Goal: Task Accomplishment & Management: Use online tool/utility

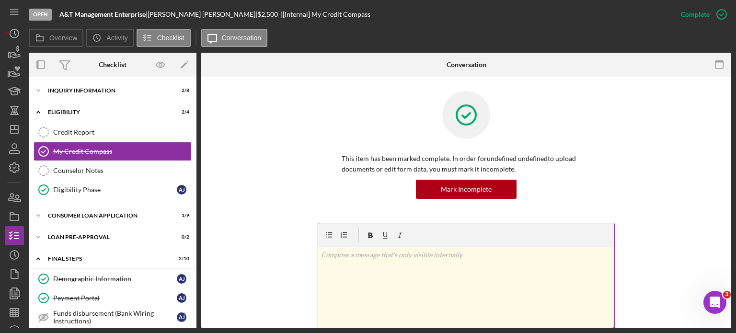
scroll to position [32, 0]
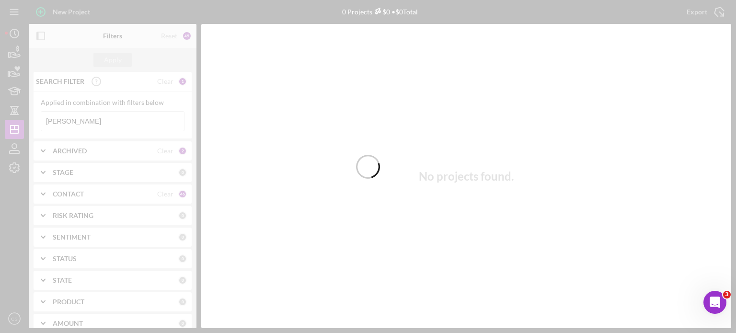
click at [69, 119] on div at bounding box center [368, 166] width 736 height 333
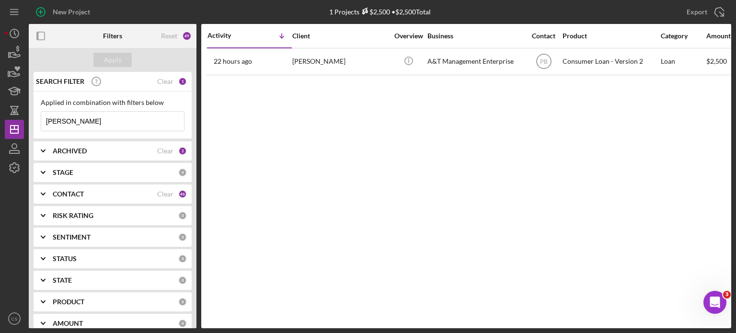
drag, startPoint x: 69, startPoint y: 119, endPoint x: 0, endPoint y: 113, distance: 69.7
click at [0, 113] on div "New Project 1 Projects $2,500 • $2,500 Total [PERSON_NAME] Export Icon/Export F…" at bounding box center [368, 166] width 736 height 333
click at [115, 59] on div "Apply" at bounding box center [113, 60] width 18 height 14
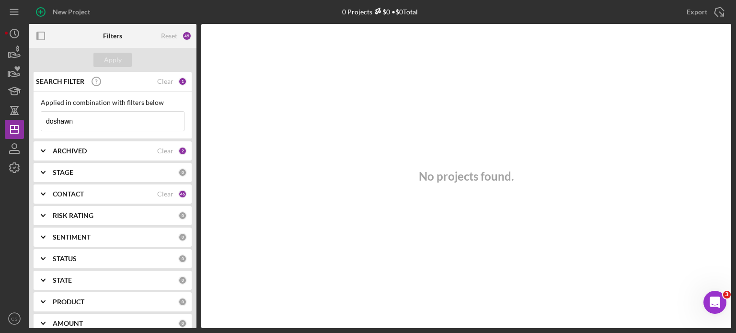
drag, startPoint x: 85, startPoint y: 122, endPoint x: 32, endPoint y: 120, distance: 53.7
click at [34, 122] on div "Applied in combination with filters below doshawn Icon/Menu Close" at bounding box center [113, 114] width 158 height 47
click at [107, 56] on div "Apply" at bounding box center [113, 60] width 18 height 14
click at [78, 121] on input "meyers" at bounding box center [112, 121] width 143 height 19
type input "[PERSON_NAME] j"
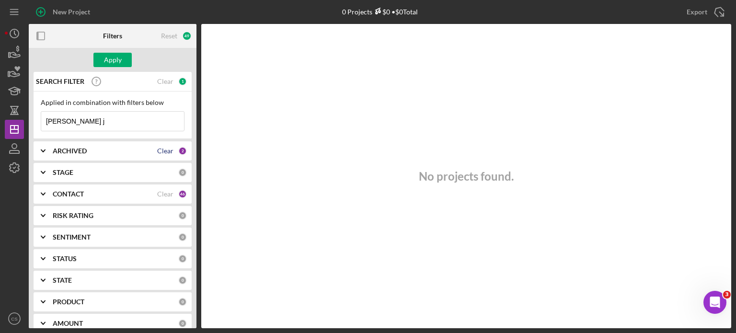
click at [165, 149] on div "Clear" at bounding box center [165, 151] width 16 height 8
click at [41, 150] on polyline at bounding box center [43, 151] width 4 height 2
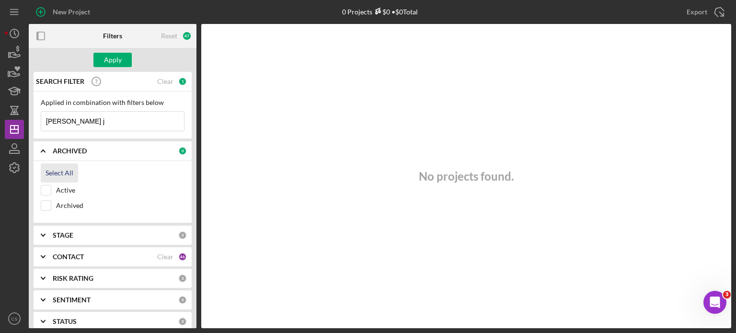
click at [41, 167] on div "Select All" at bounding box center [113, 172] width 144 height 19
click at [54, 171] on div "Select All" at bounding box center [59, 172] width 28 height 19
checkbox input "true"
click at [161, 256] on div "Clear" at bounding box center [165, 257] width 16 height 8
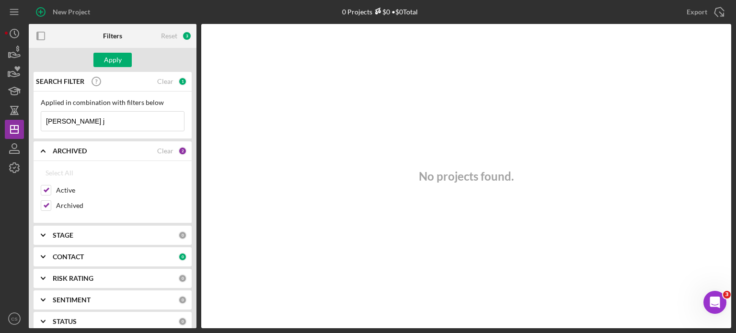
click at [71, 258] on b "CONTACT" at bounding box center [68, 257] width 31 height 8
click at [54, 275] on div "Select All" at bounding box center [59, 278] width 28 height 19
checkbox input "true"
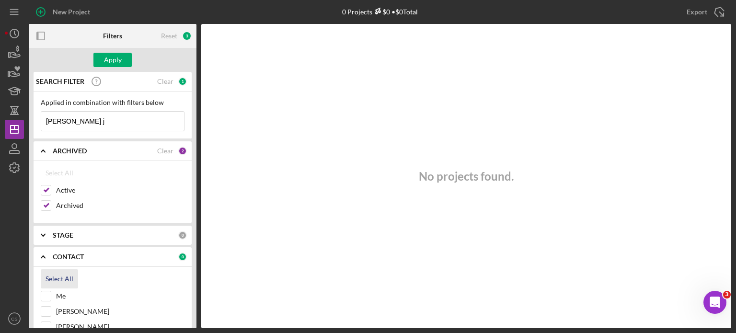
checkbox input "true"
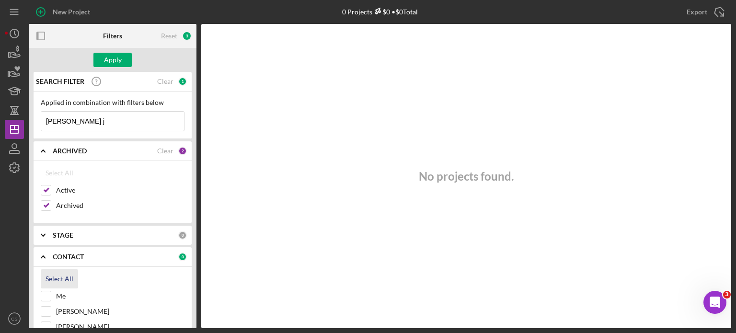
checkbox input "true"
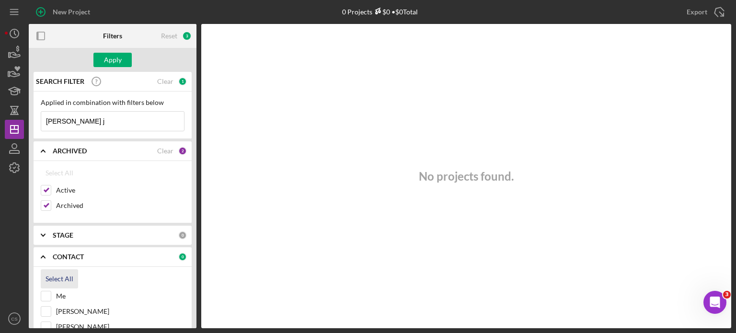
checkbox input "true"
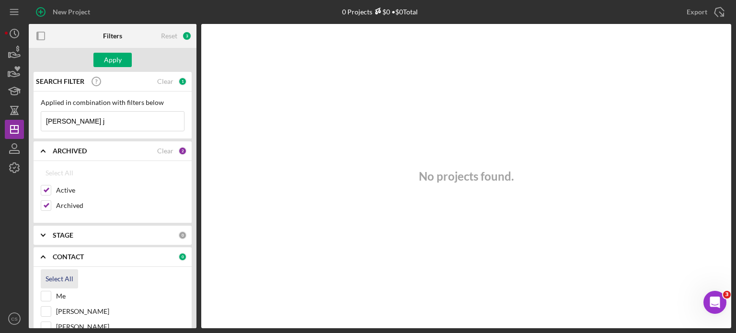
checkbox input "true"
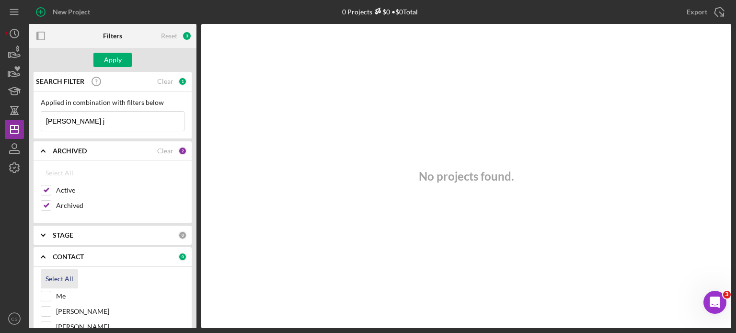
checkbox input "true"
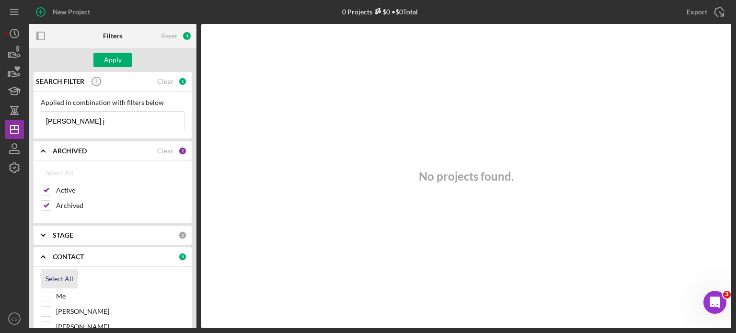
checkbox input "true"
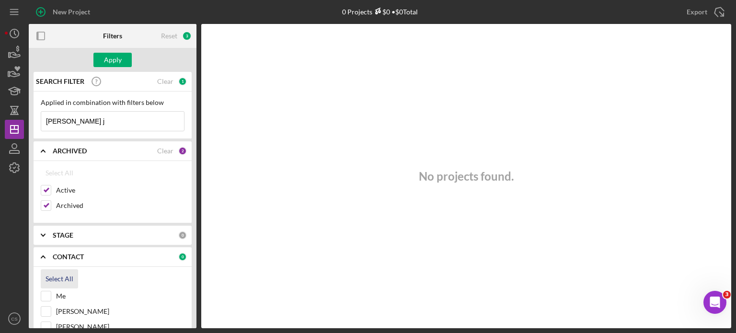
checkbox input "true"
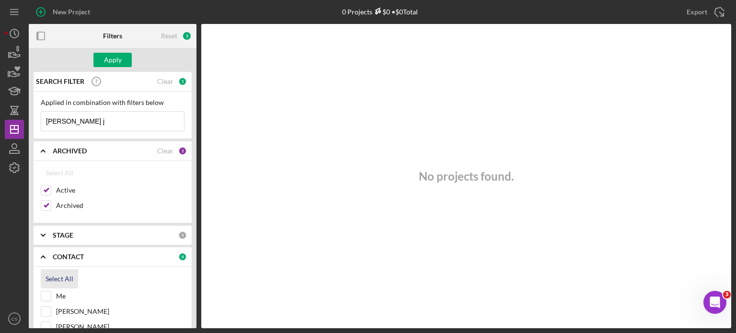
checkbox input "true"
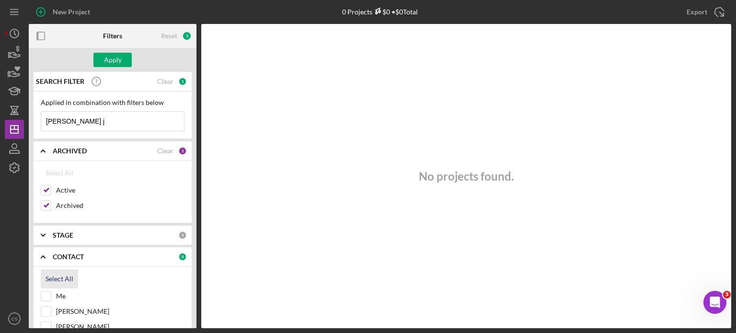
checkbox input "true"
click at [118, 61] on div "Apply" at bounding box center [113, 60] width 18 height 14
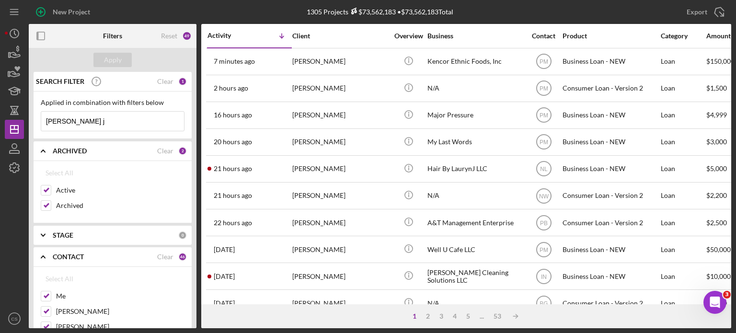
drag, startPoint x: 92, startPoint y: 115, endPoint x: 28, endPoint y: 122, distance: 64.5
click at [28, 122] on div "New Project 1305 Projects $73,562,183 • $73,562,183 Total [PERSON_NAME] Export …" at bounding box center [368, 164] width 726 height 328
click at [106, 59] on div "Apply" at bounding box center [113, 60] width 18 height 14
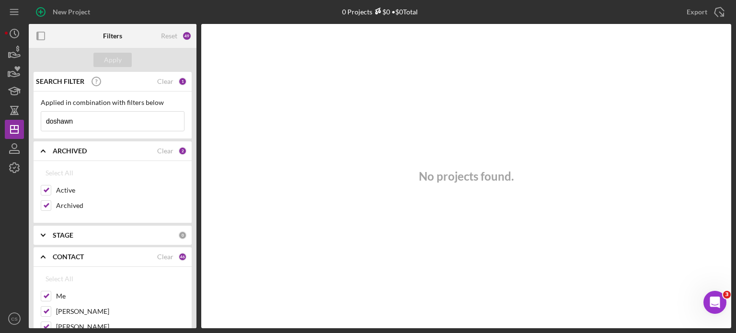
click at [107, 120] on input "doshawn" at bounding box center [112, 121] width 143 height 19
click at [114, 59] on div "Apply" at bounding box center [113, 60] width 18 height 14
drag, startPoint x: 83, startPoint y: 120, endPoint x: 0, endPoint y: 110, distance: 83.5
click at [0, 110] on div "New Project 0 Projects $0 • $0 Total [PERSON_NAME] Export Icon/Export Filters R…" at bounding box center [368, 166] width 736 height 333
type input "[PERSON_NAME]"
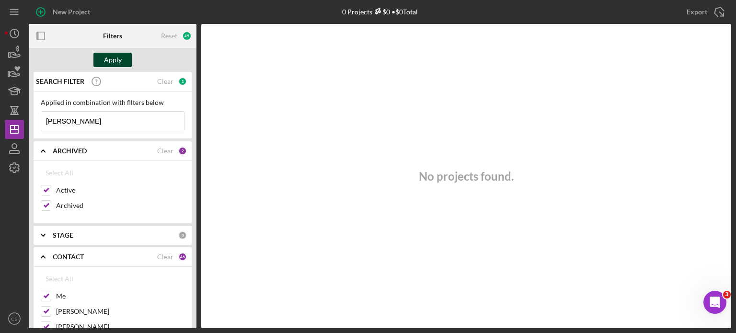
click at [112, 59] on div "Apply" at bounding box center [113, 60] width 18 height 14
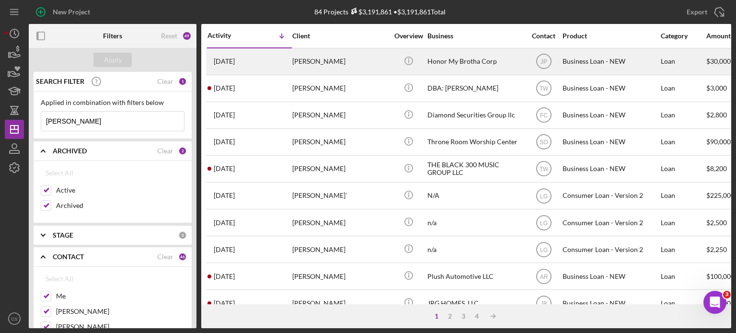
click at [326, 63] on div "[PERSON_NAME]" at bounding box center [340, 61] width 96 height 25
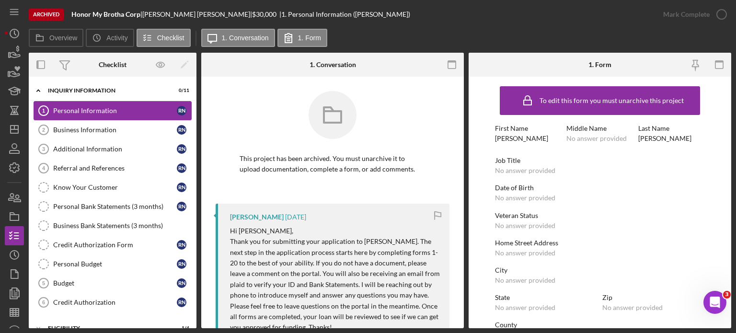
scroll to position [98, 0]
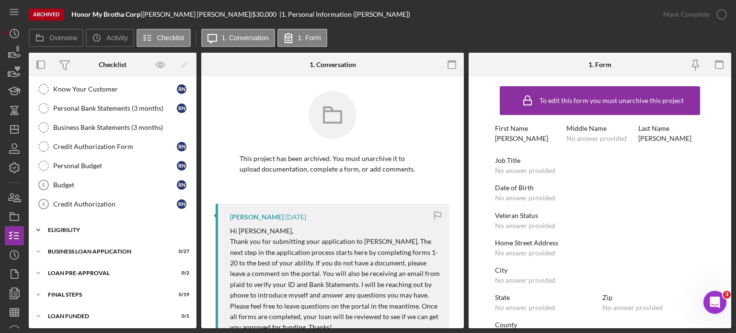
click at [41, 227] on icon "Icon/Expander" at bounding box center [38, 229] width 19 height 19
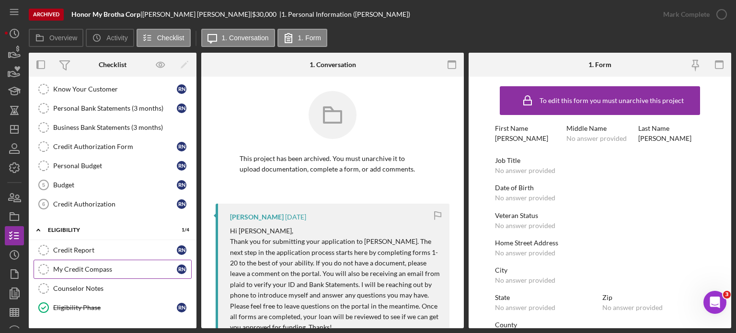
click at [67, 266] on div "My Credit Compass" at bounding box center [115, 269] width 124 height 8
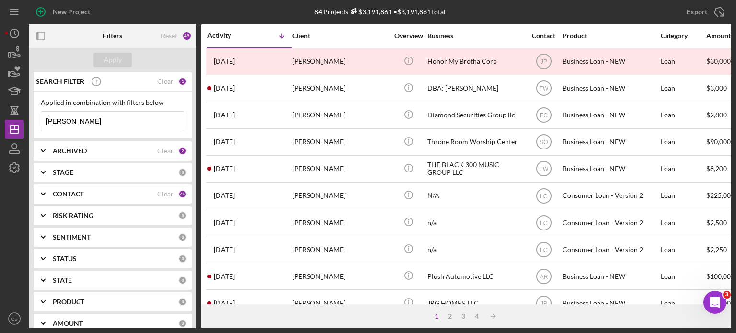
drag, startPoint x: 79, startPoint y: 119, endPoint x: 56, endPoint y: 118, distance: 24.0
click at [56, 118] on input "[PERSON_NAME]" at bounding box center [112, 121] width 143 height 19
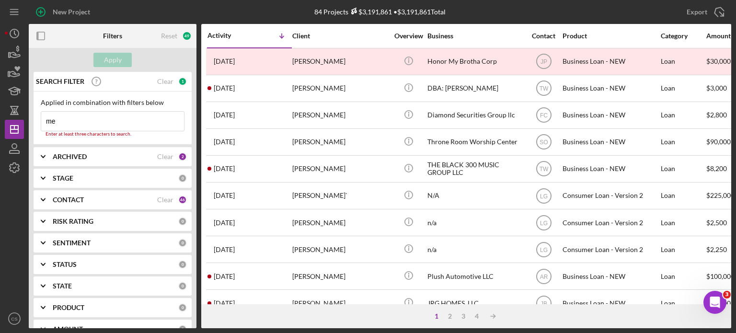
type input "m"
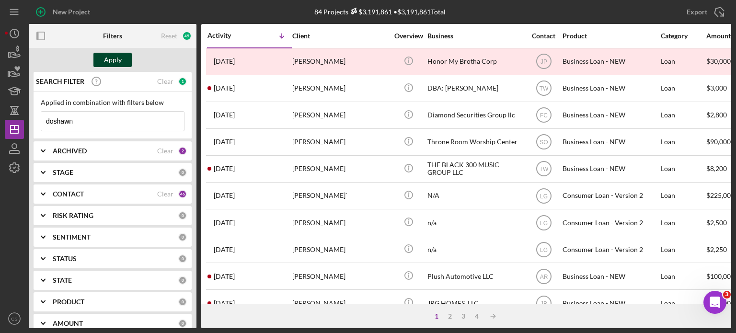
click at [117, 55] on div "Apply" at bounding box center [113, 60] width 18 height 14
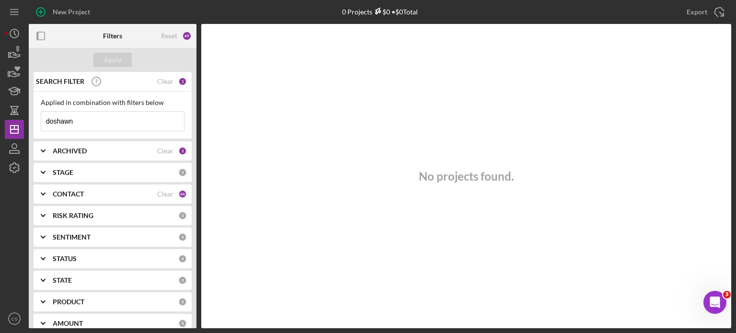
drag, startPoint x: 88, startPoint y: 116, endPoint x: 0, endPoint y: 118, distance: 88.1
click at [0, 118] on div "New Project 0 Projects $0 • $0 Total [PERSON_NAME] jr Export Icon/Export Filter…" at bounding box center [368, 166] width 736 height 333
click at [115, 60] on div "Apply" at bounding box center [113, 60] width 18 height 14
drag, startPoint x: 99, startPoint y: 120, endPoint x: 14, endPoint y: 123, distance: 84.8
click at [14, 123] on div "New Project 0 Projects $0 • $0 Total [PERSON_NAME] jr Export Icon/Export Filter…" at bounding box center [368, 164] width 726 height 328
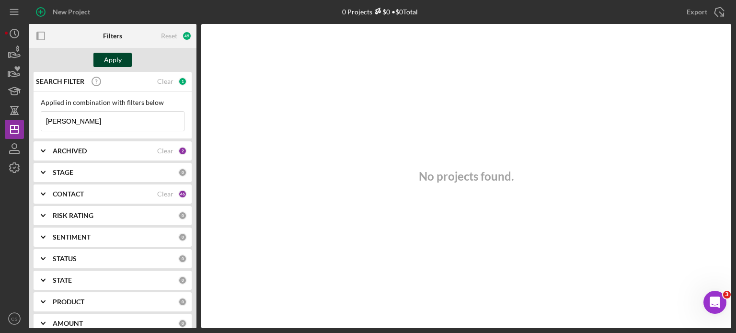
type input "[PERSON_NAME]"
click at [121, 60] on div "Apply" at bounding box center [113, 60] width 18 height 14
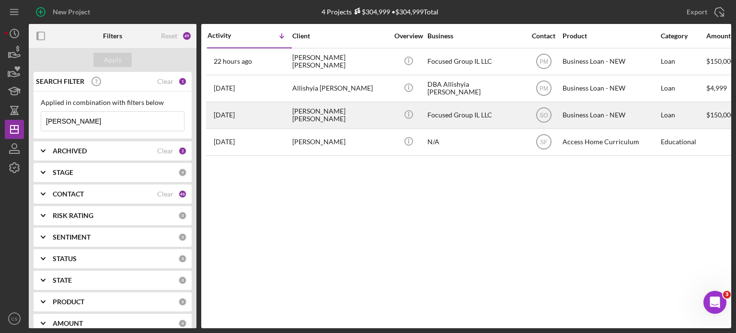
click at [223, 115] on time "[DATE]" at bounding box center [224, 115] width 21 height 8
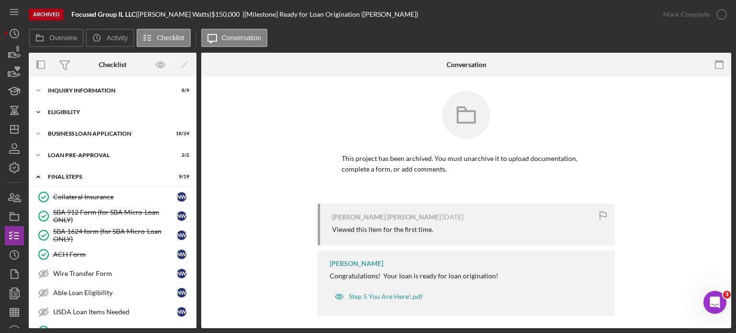
click at [37, 111] on polyline at bounding box center [38, 112] width 3 height 2
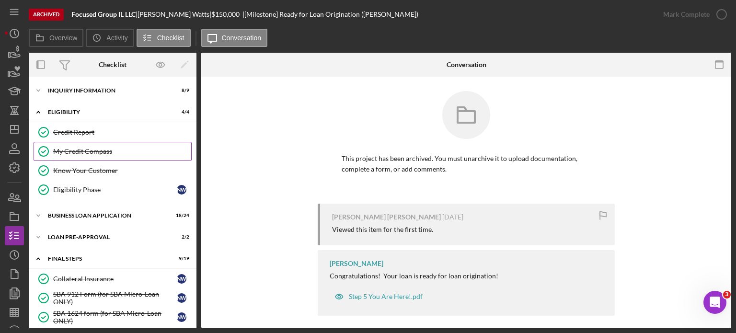
click at [61, 148] on div "My Credit Compass" at bounding box center [122, 151] width 138 height 8
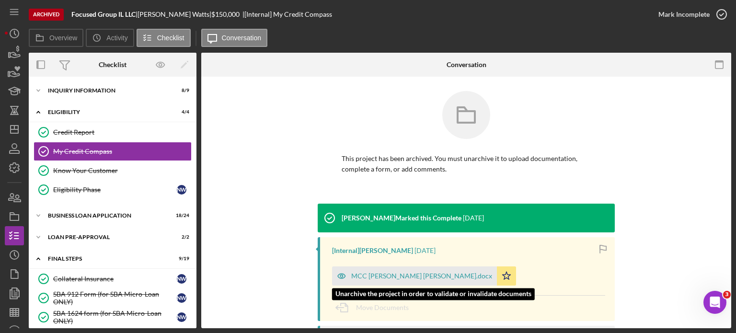
click at [373, 271] on div "MCC [PERSON_NAME] [PERSON_NAME].docx" at bounding box center [414, 275] width 165 height 19
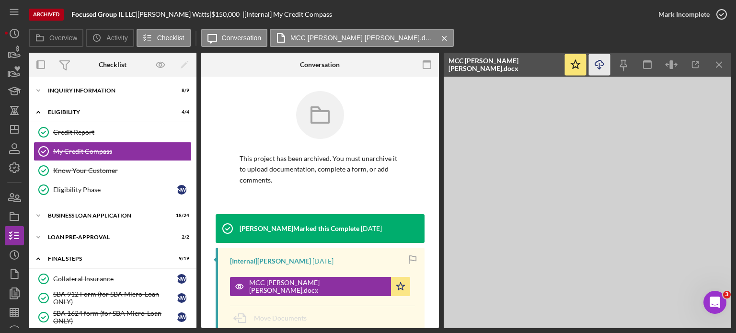
click at [601, 71] on icon "Icon/Download" at bounding box center [600, 65] width 22 height 22
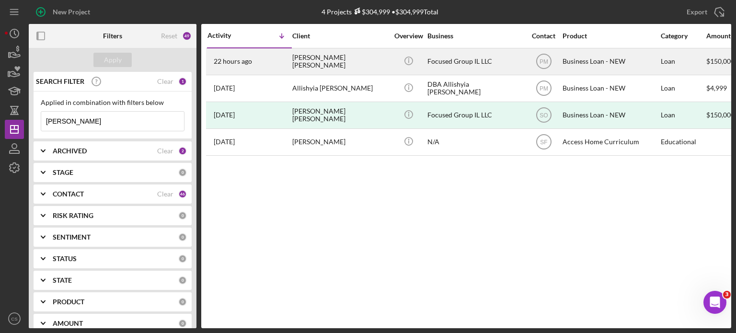
click at [249, 61] on time "22 hours ago" at bounding box center [233, 61] width 38 height 8
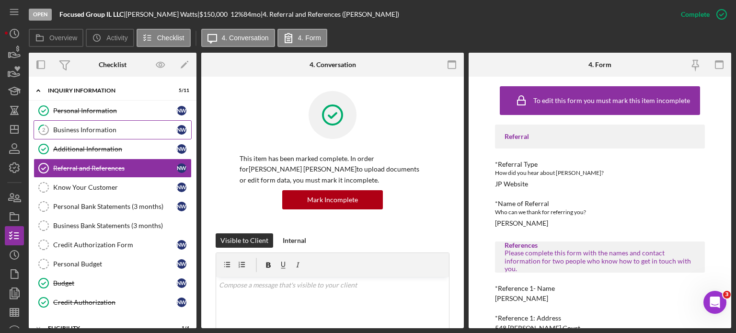
scroll to position [96, 0]
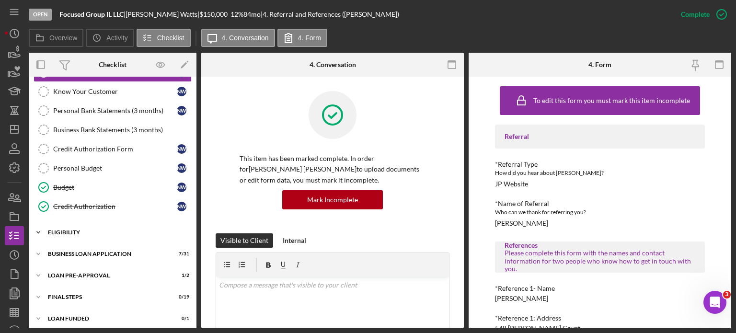
click at [36, 229] on icon "Icon/Expander" at bounding box center [38, 232] width 19 height 19
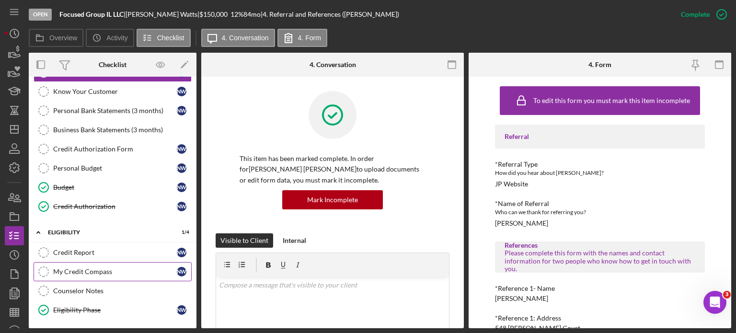
click at [61, 269] on div "My Credit Compass" at bounding box center [115, 272] width 124 height 8
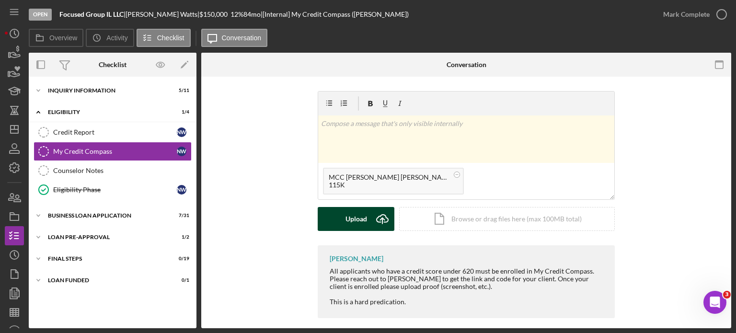
click at [381, 224] on icon "Icon/Upload" at bounding box center [382, 219] width 24 height 24
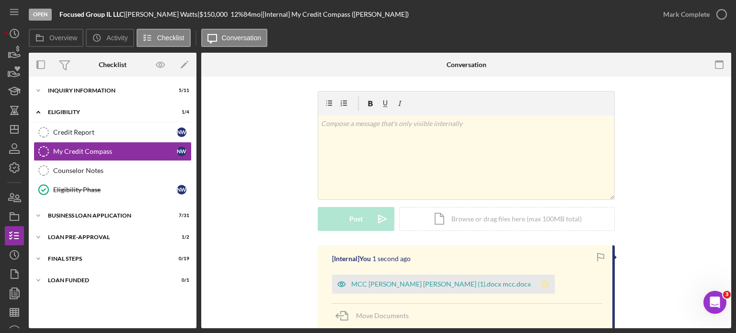
click at [535, 284] on icon "Icon/Star" at bounding box center [544, 283] width 19 height 19
click at [719, 11] on icon "button" at bounding box center [721, 14] width 24 height 24
